Goal: Find specific page/section: Find specific page/section

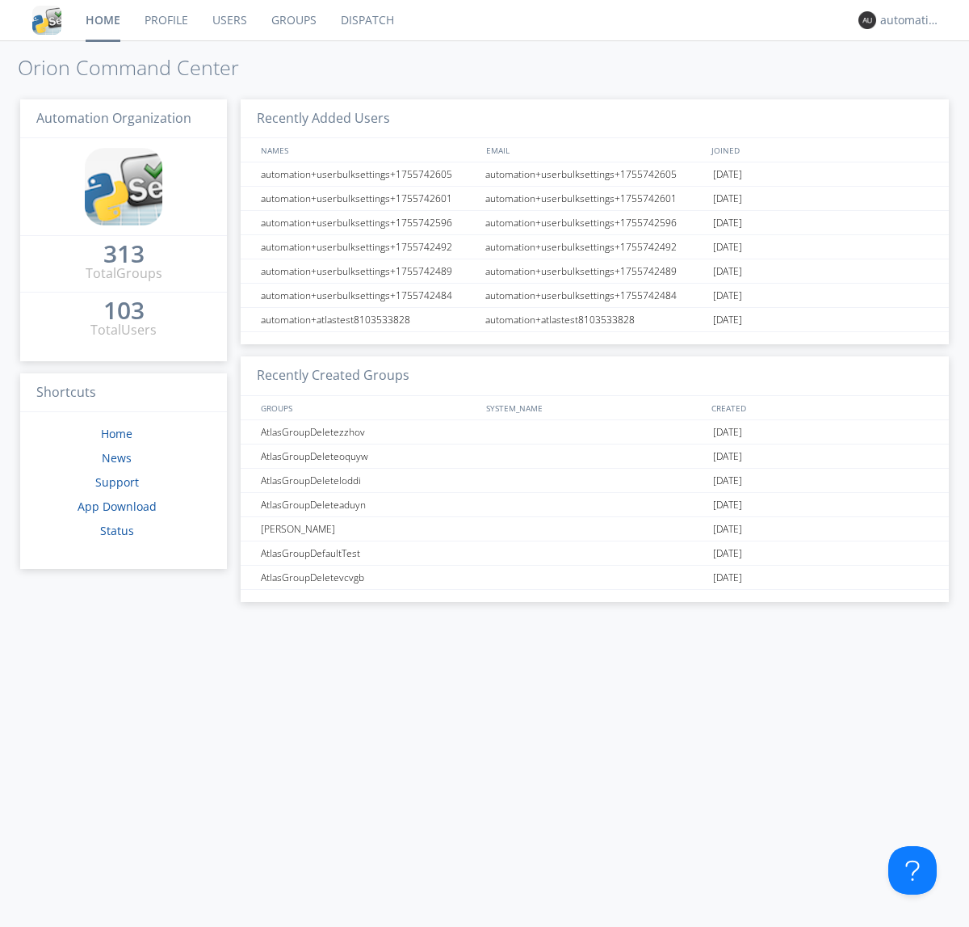
click at [366, 20] on link "Dispatch" at bounding box center [368, 20] width 78 height 40
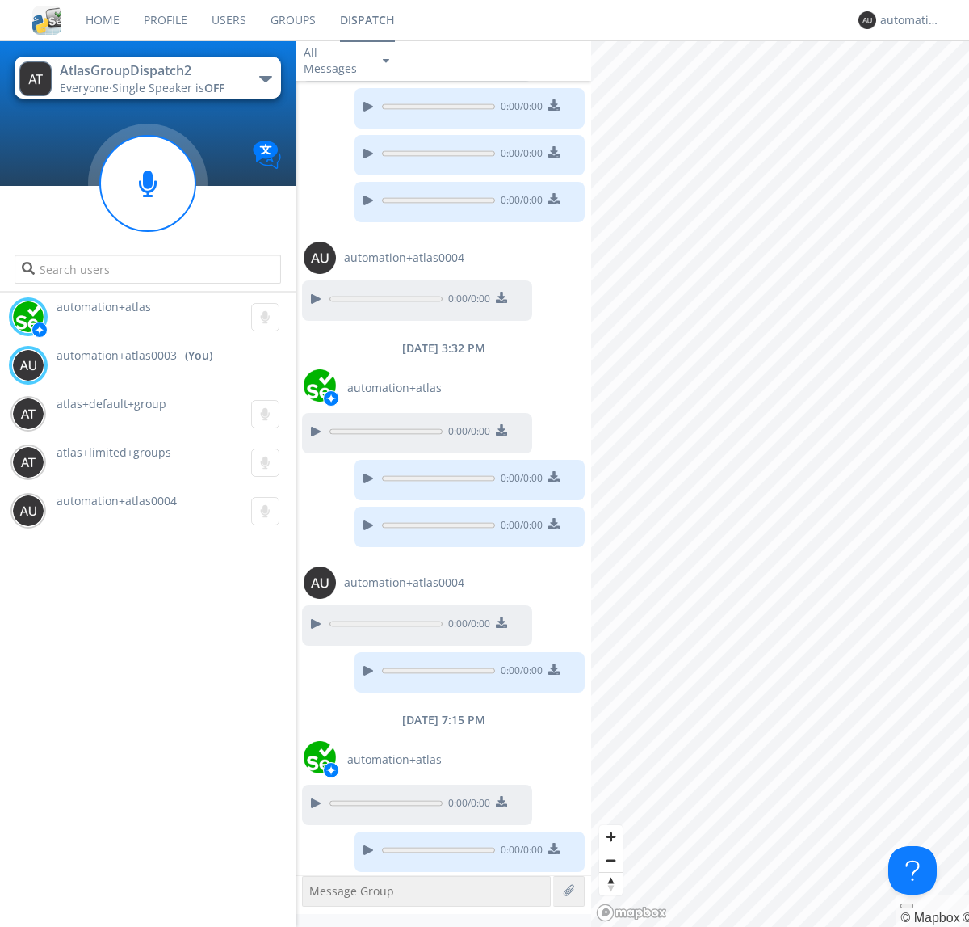
scroll to position [128, 0]
click at [265, 78] on div "button" at bounding box center [265, 79] width 13 height 6
click at [0, 0] on span "AtlasGroupDispatch" at bounding box center [0, 0] width 0 height 0
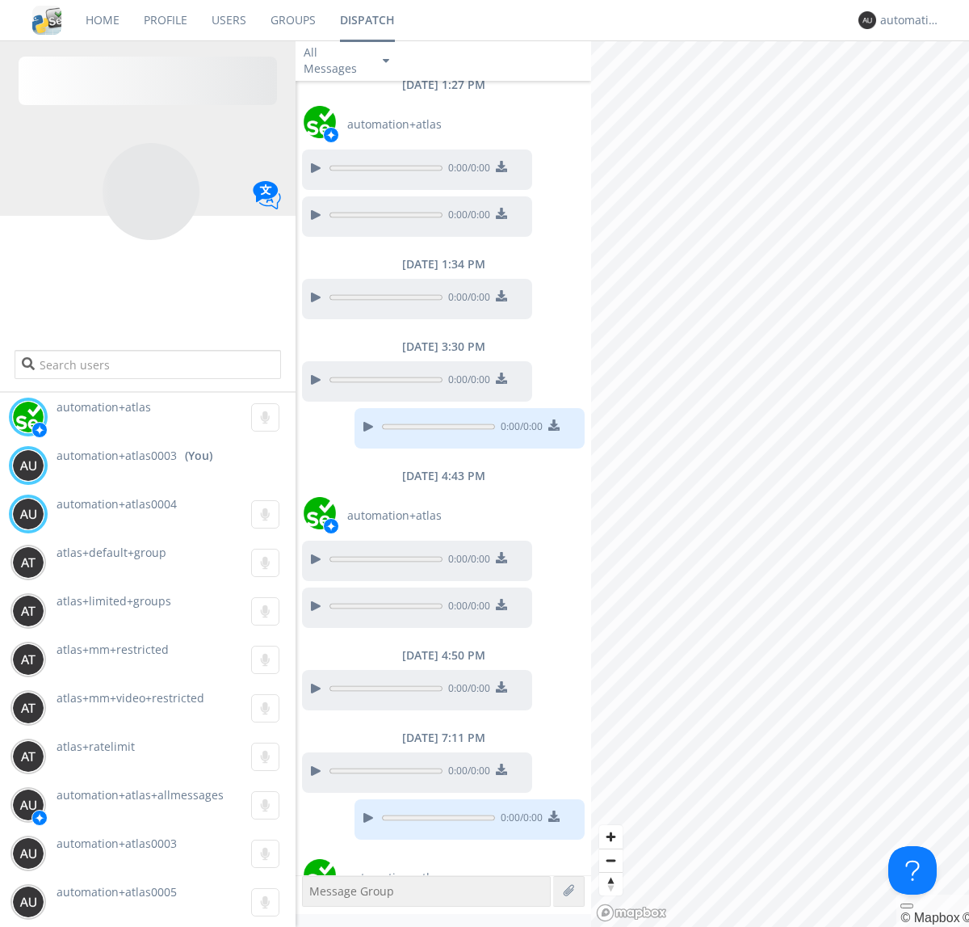
scroll to position [317, 0]
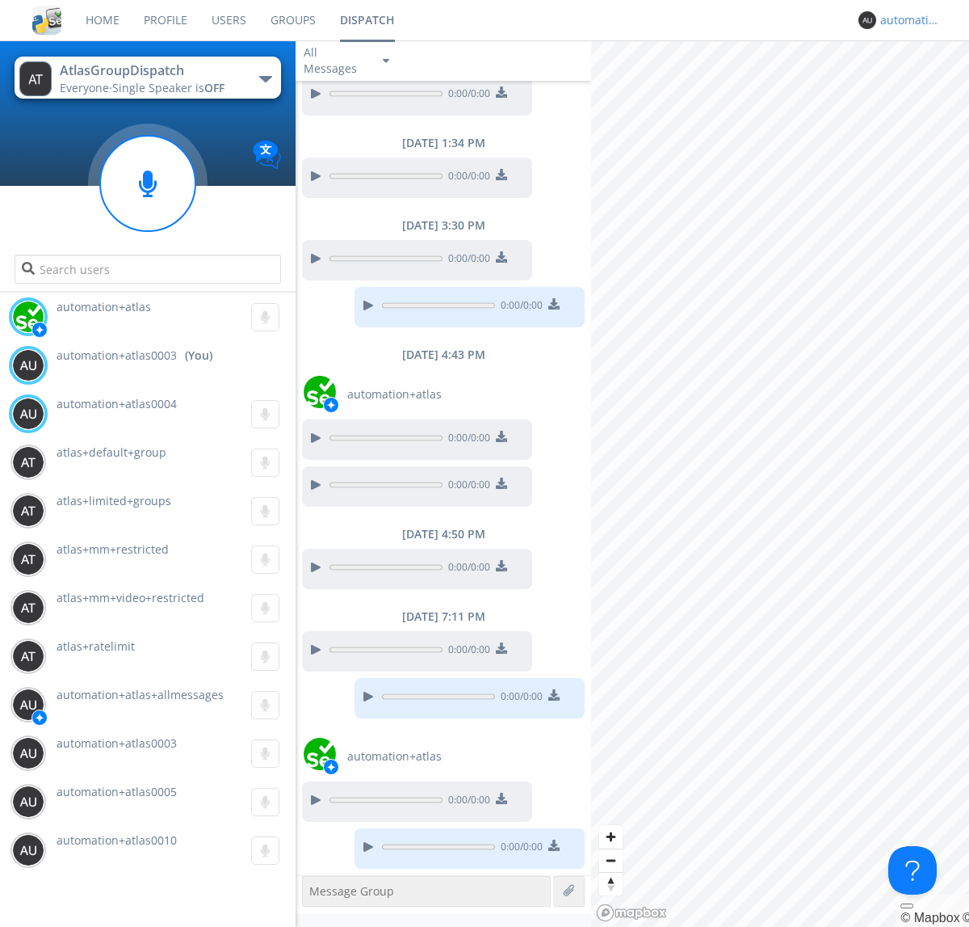
click at [906, 20] on div "automation+atlas0003" at bounding box center [911, 20] width 61 height 16
